Goal: Find specific page/section: Find specific page/section

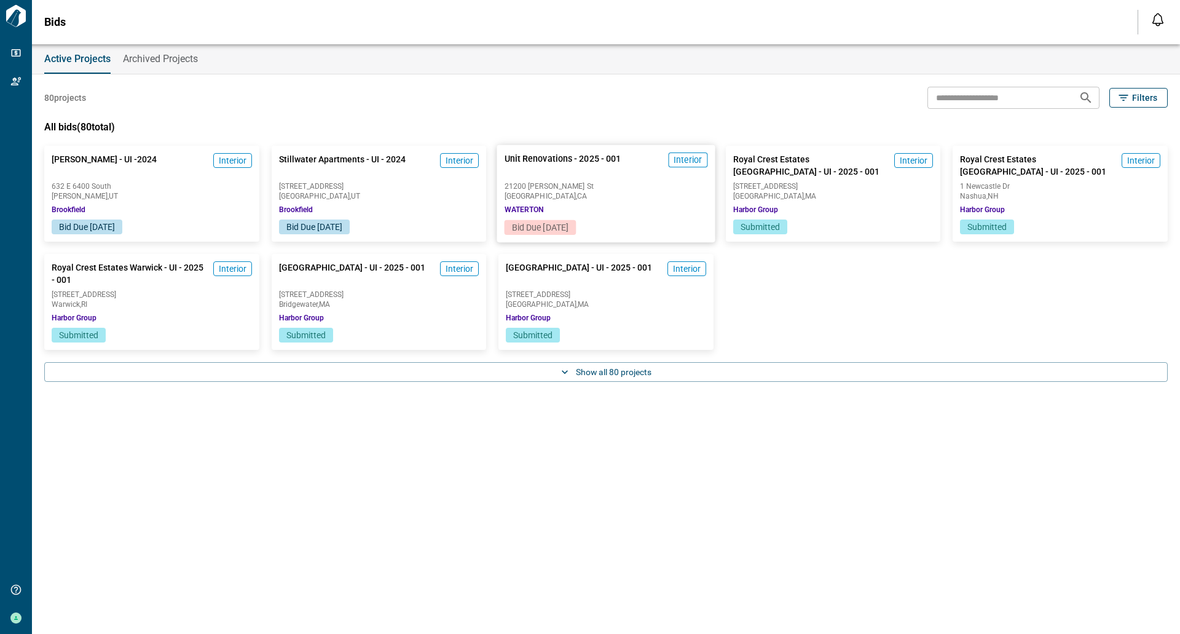
click at [596, 197] on span "[GEOGRAPHIC_DATA] , [GEOGRAPHIC_DATA]" at bounding box center [606, 195] width 203 height 7
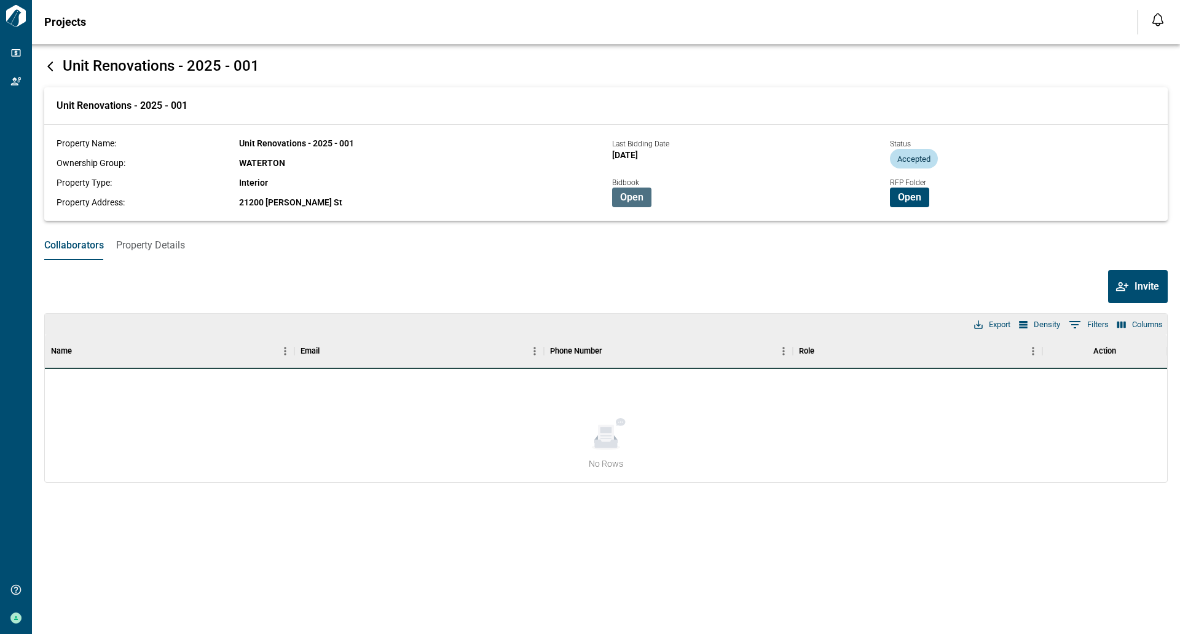
click at [623, 201] on span "Open" at bounding box center [631, 197] width 23 height 12
click at [48, 66] on icon at bounding box center [50, 66] width 6 height 10
